Goal: Transaction & Acquisition: Purchase product/service

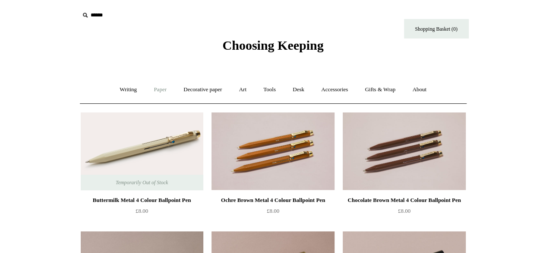
click at [155, 88] on link "Paper +" at bounding box center [160, 89] width 28 height 23
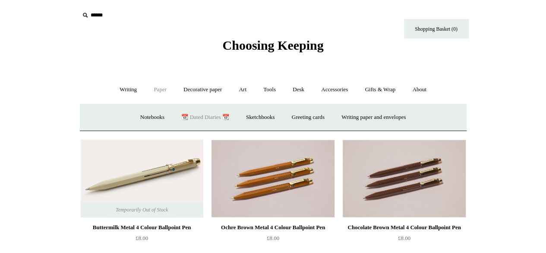
click at [183, 117] on link "📆 Dated Diaries 📆" at bounding box center [205, 117] width 63 height 23
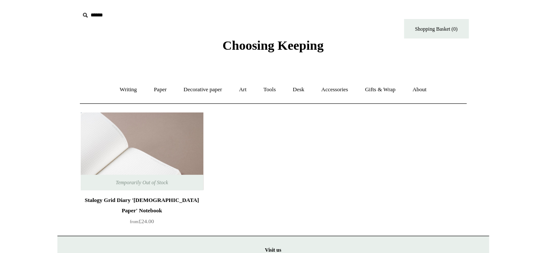
click at [149, 127] on img at bounding box center [142, 151] width 123 height 78
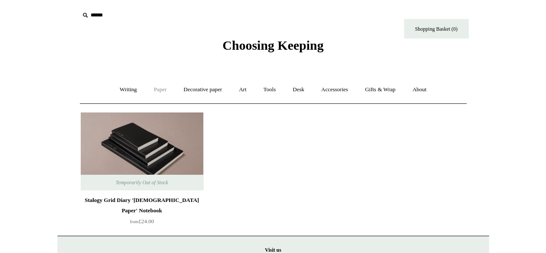
click at [157, 89] on link "Paper +" at bounding box center [160, 89] width 28 height 23
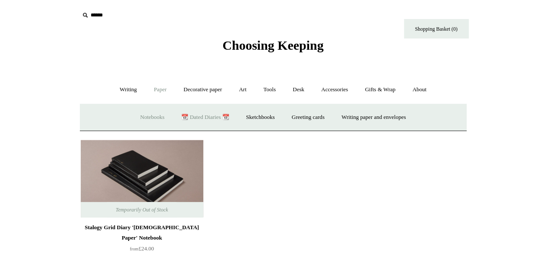
click at [135, 113] on link "Notebooks +" at bounding box center [153, 117] width 40 height 23
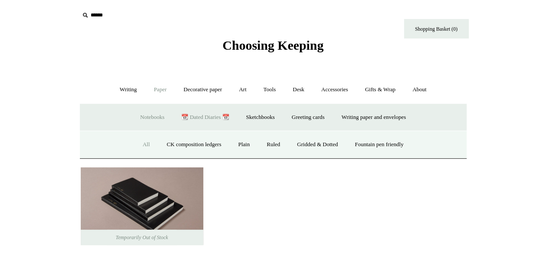
click at [135, 140] on link "All" at bounding box center [146, 144] width 23 height 23
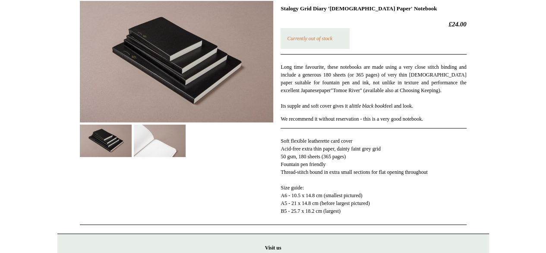
scroll to position [173, 0]
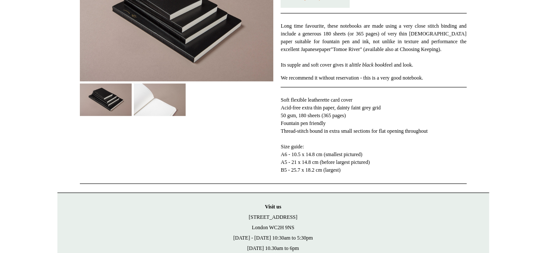
click at [158, 108] on img at bounding box center [160, 99] width 52 height 32
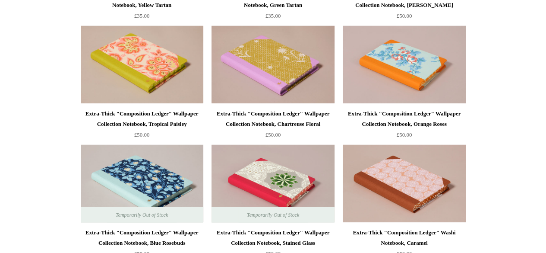
scroll to position [1252, 0]
